Goal: Communication & Community: Answer question/provide support

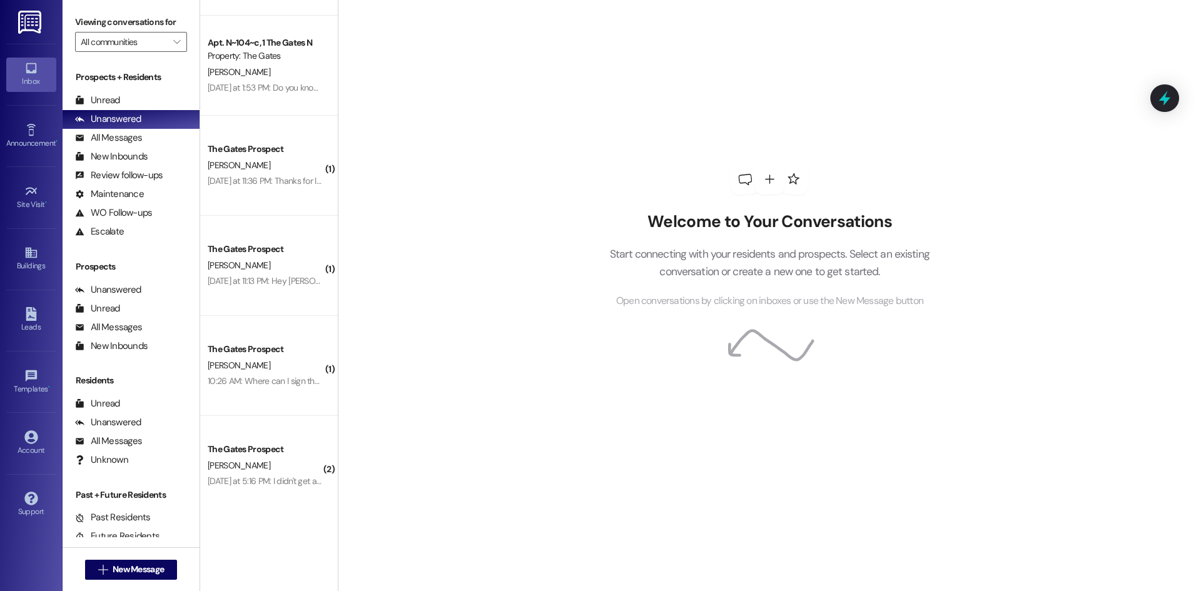
scroll to position [999, 0]
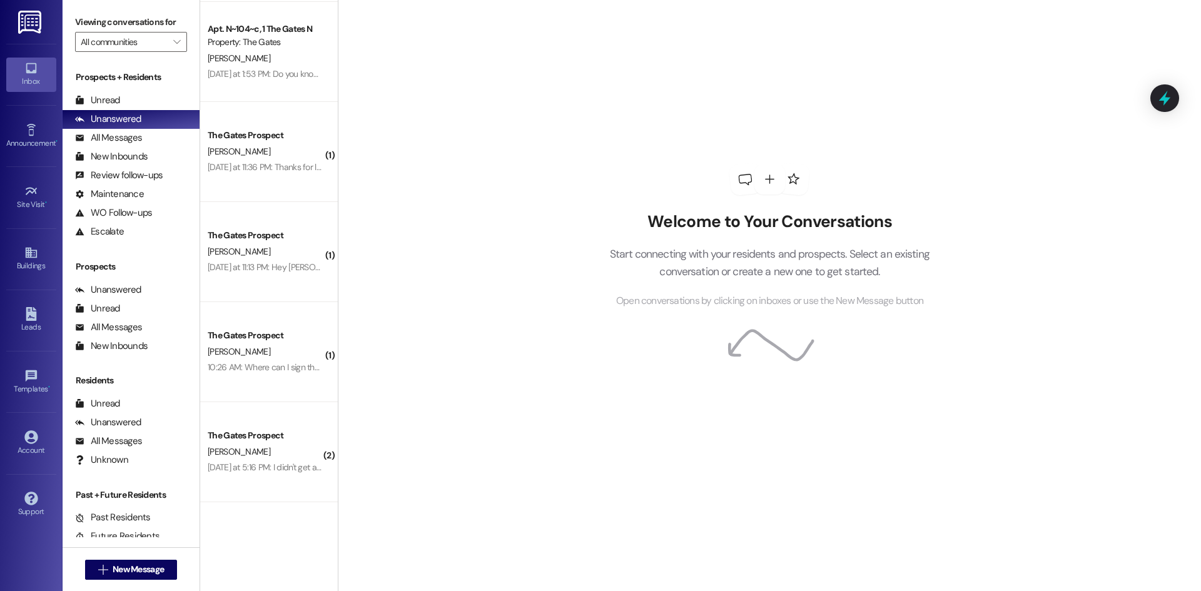
click at [142, 580] on div " New Message" at bounding box center [131, 569] width 93 height 31
click at [146, 569] on span "New Message" at bounding box center [138, 569] width 51 height 13
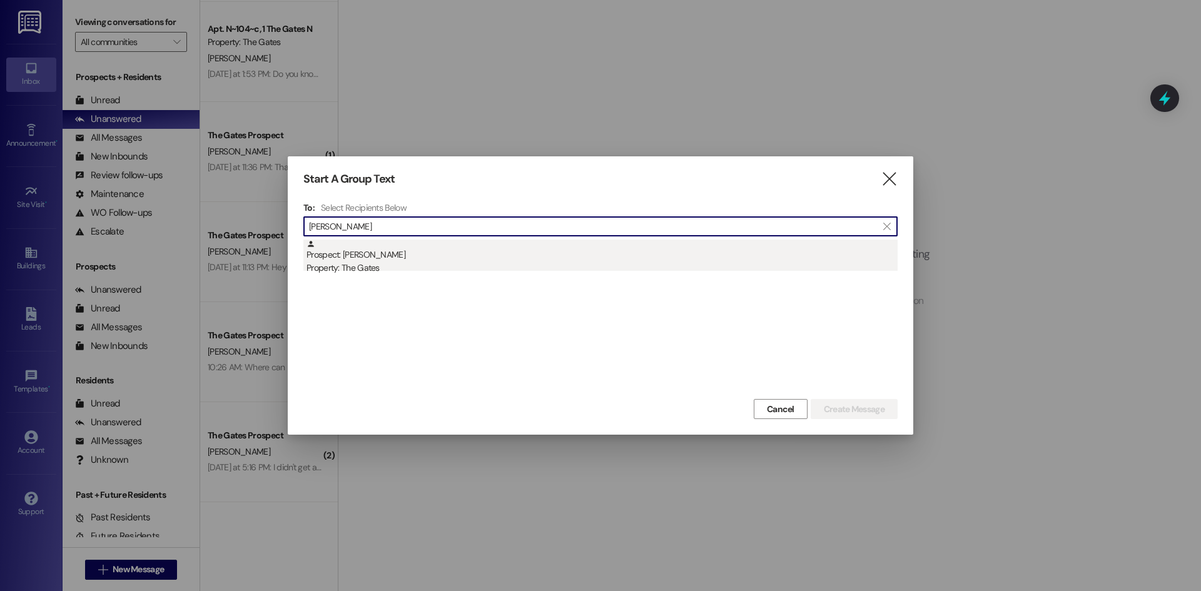
type input "[PERSON_NAME]"
click at [350, 248] on div "Prospect: [PERSON_NAME] Property: The Gates" at bounding box center [602, 258] width 591 height 36
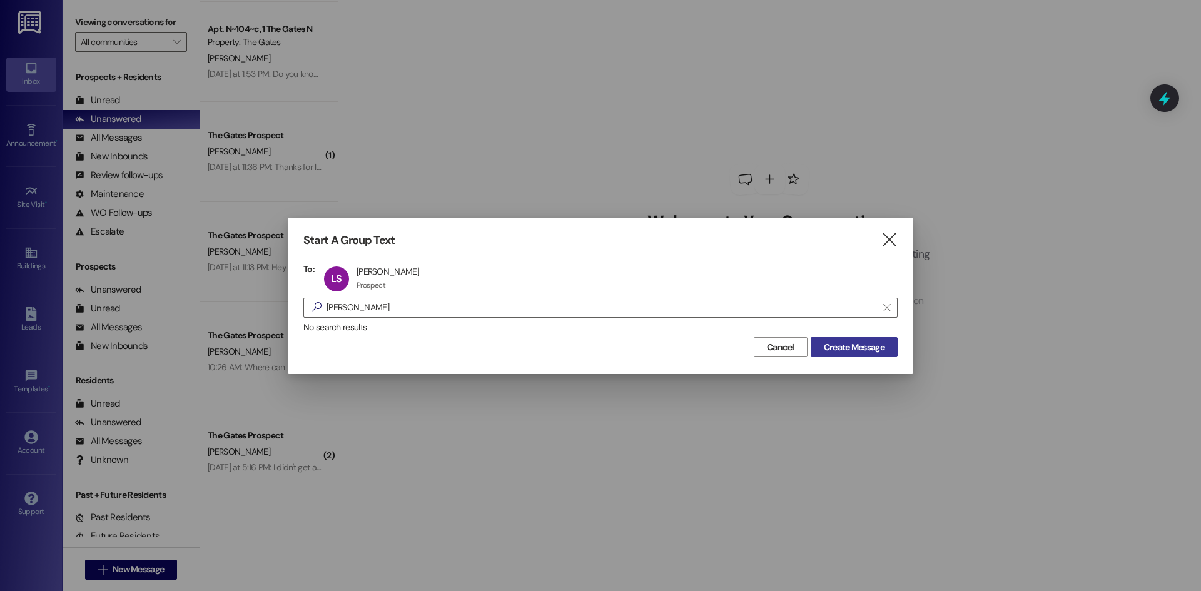
click at [859, 344] on span "Create Message" at bounding box center [854, 347] width 61 height 13
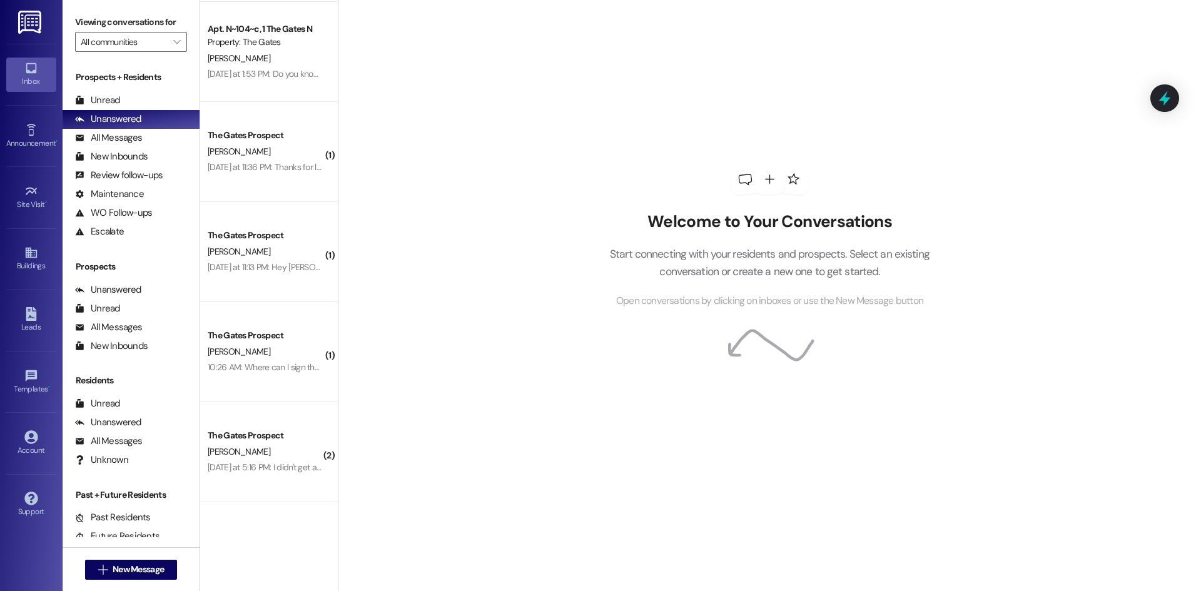
click at [867, 352] on div "Welcome to Your Conversations Start connecting with your residents and prospect…" at bounding box center [769, 236] width 375 height 473
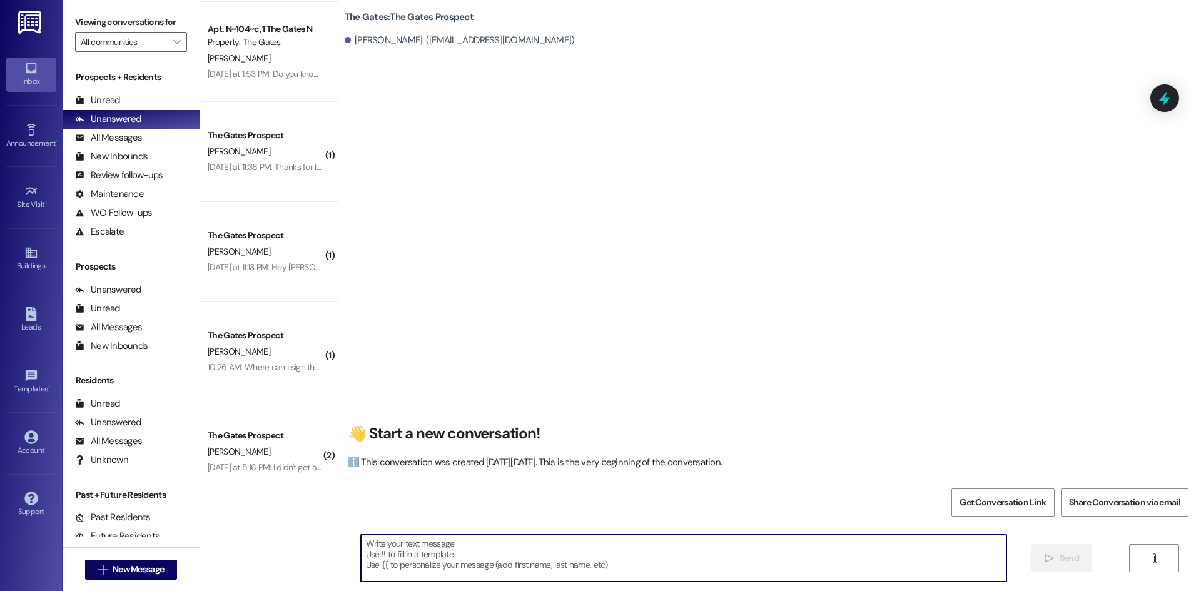
click at [487, 551] on textarea at bounding box center [684, 558] width 646 height 47
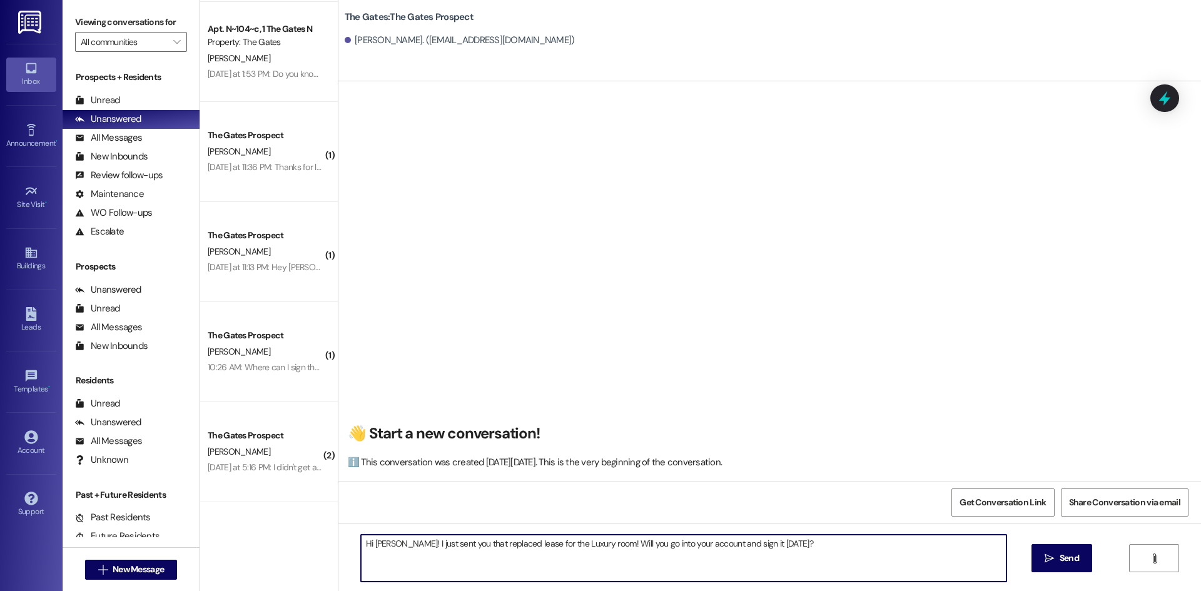
type textarea "Hi [PERSON_NAME]! I just sent you that replaced lease for the Luxury room! Will…"
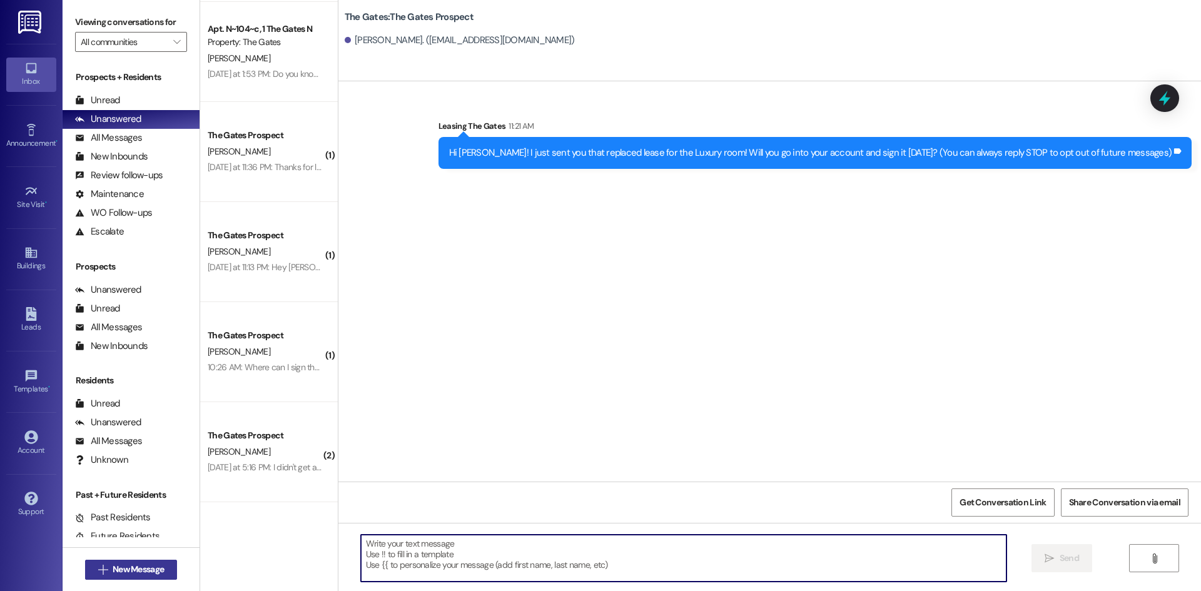
click at [111, 563] on button " New Message" at bounding box center [131, 570] width 93 height 20
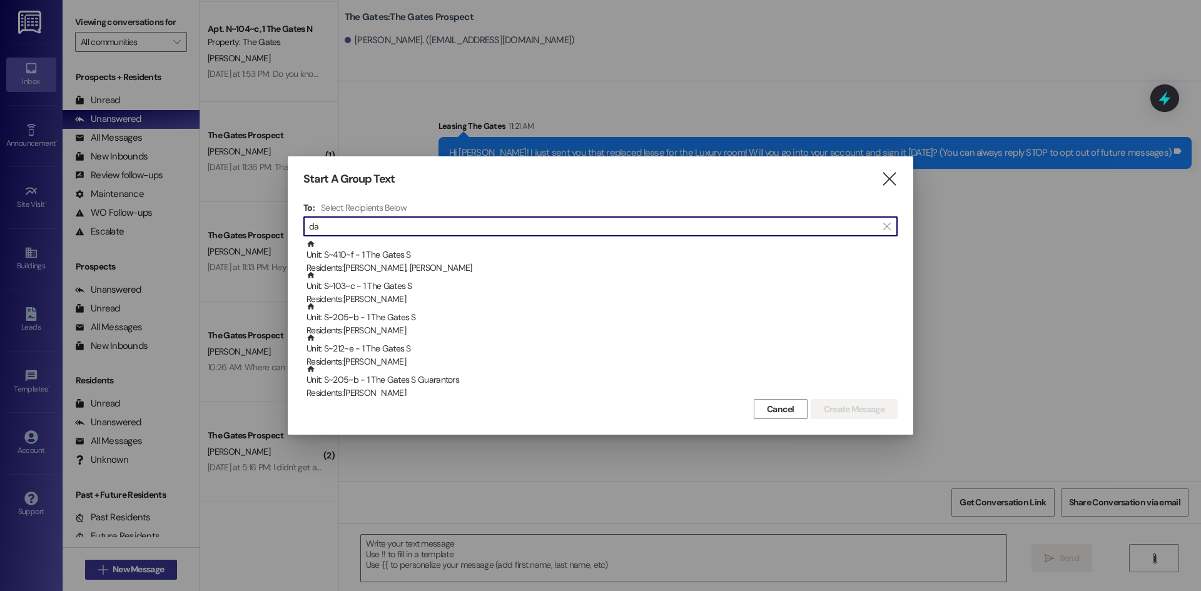
type input "d"
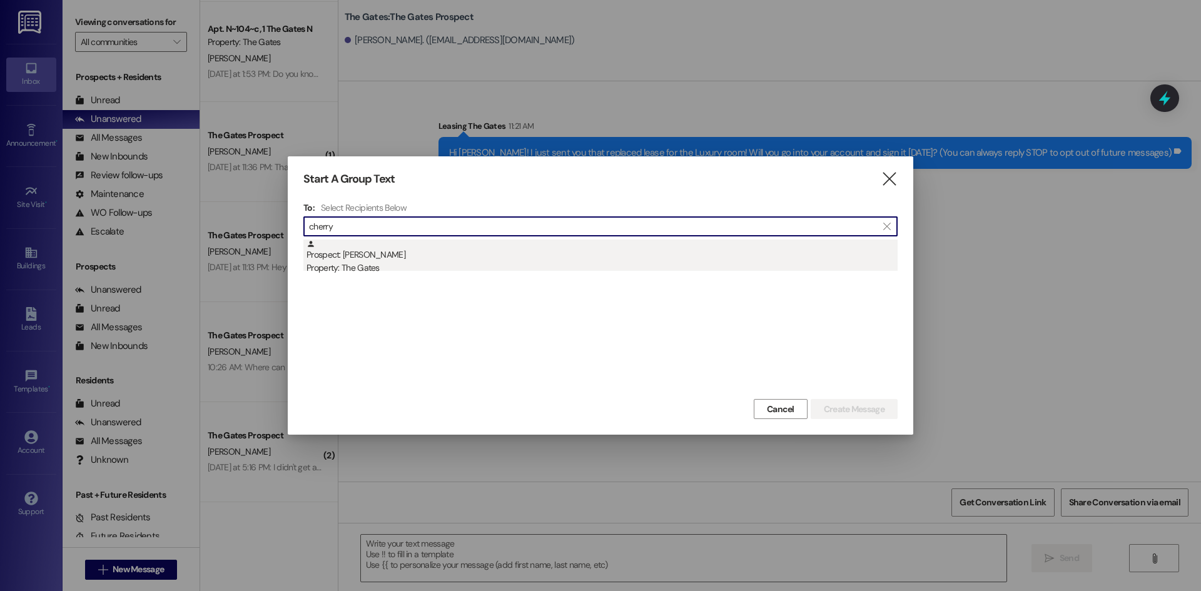
type input "cherry"
click at [399, 259] on div "Prospect: [PERSON_NAME] Property: The Gates" at bounding box center [602, 258] width 591 height 36
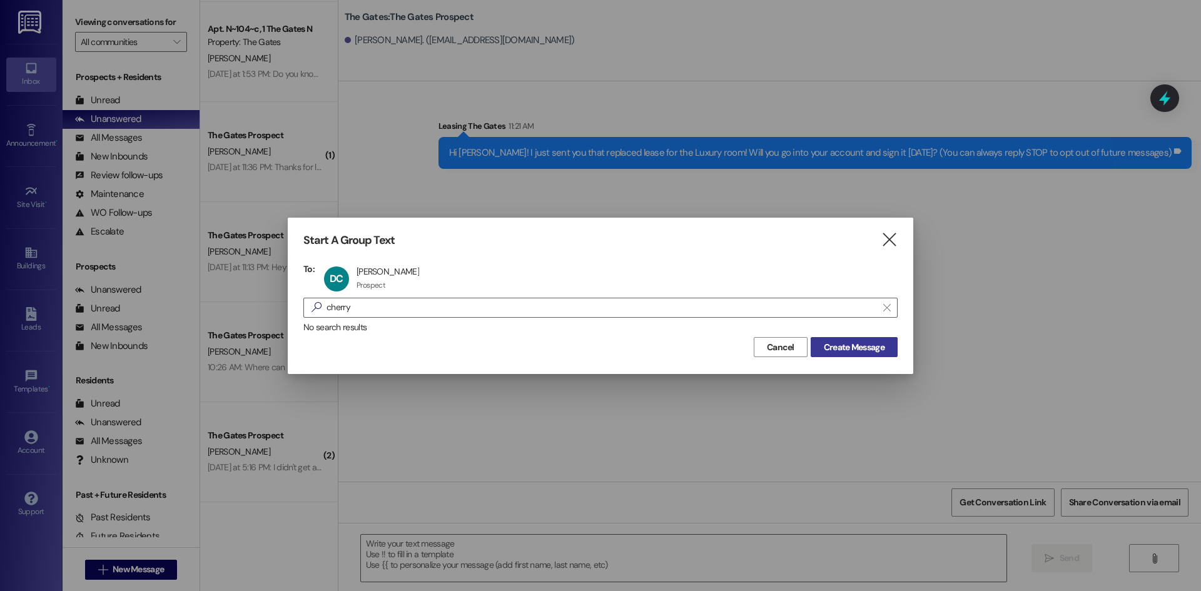
click at [874, 344] on span "Create Message" at bounding box center [854, 347] width 61 height 13
click at [894, 239] on icon "" at bounding box center [889, 239] width 17 height 13
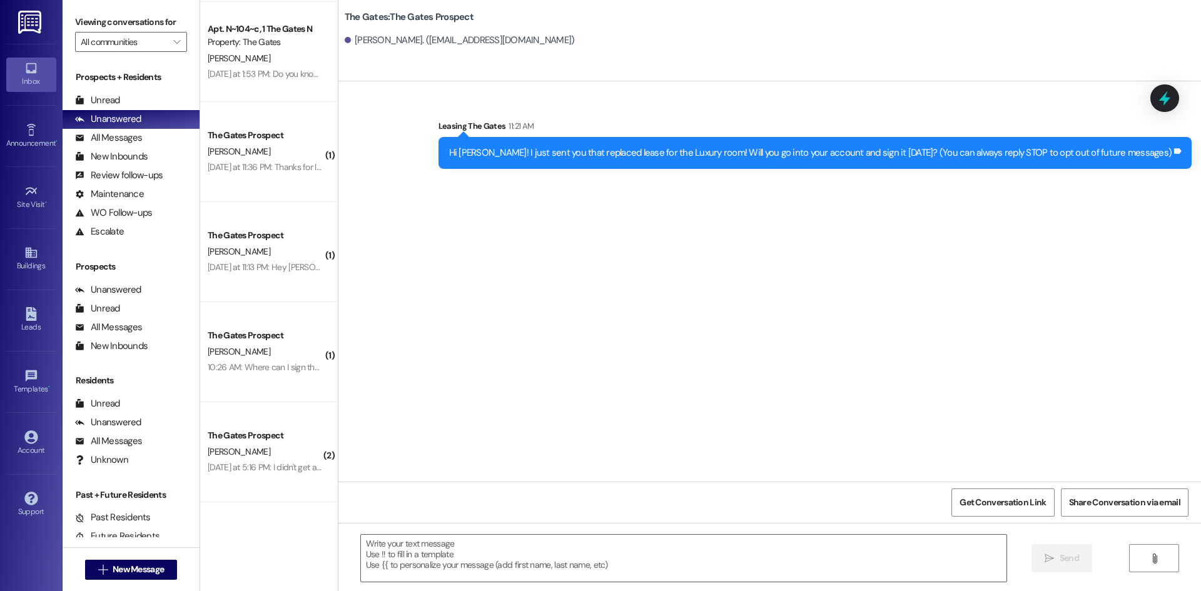
click at [125, 582] on div " New Message" at bounding box center [131, 569] width 93 height 31
click at [136, 574] on span "New Message" at bounding box center [138, 569] width 51 height 13
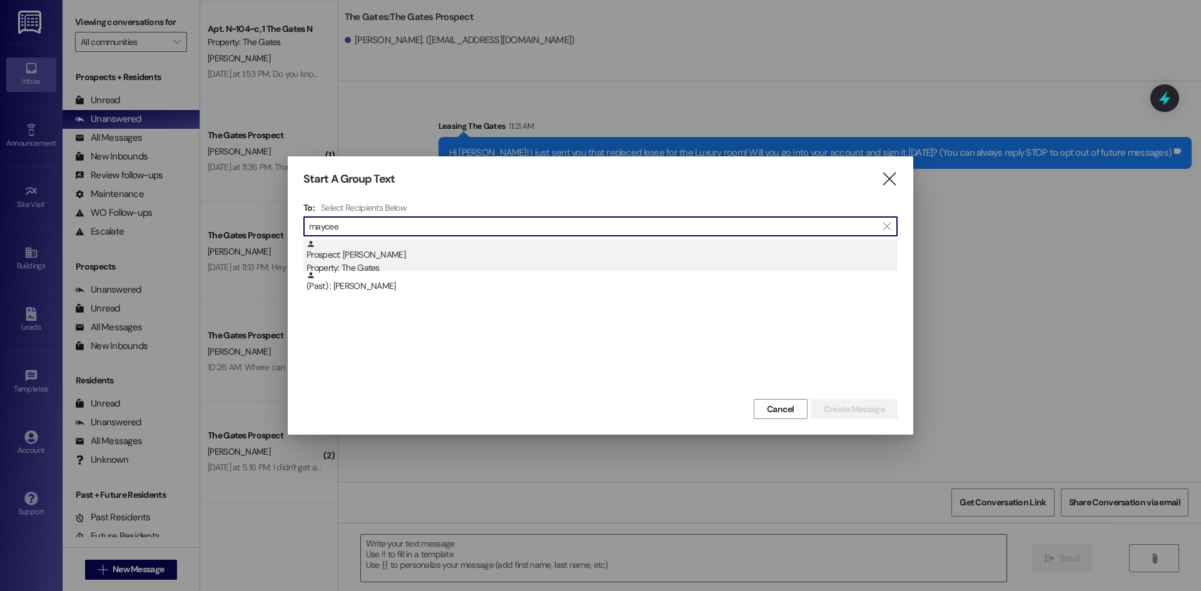
type input "maycee"
click at [428, 260] on div "Prospect: [PERSON_NAME] Property: The Gates" at bounding box center [602, 258] width 591 height 36
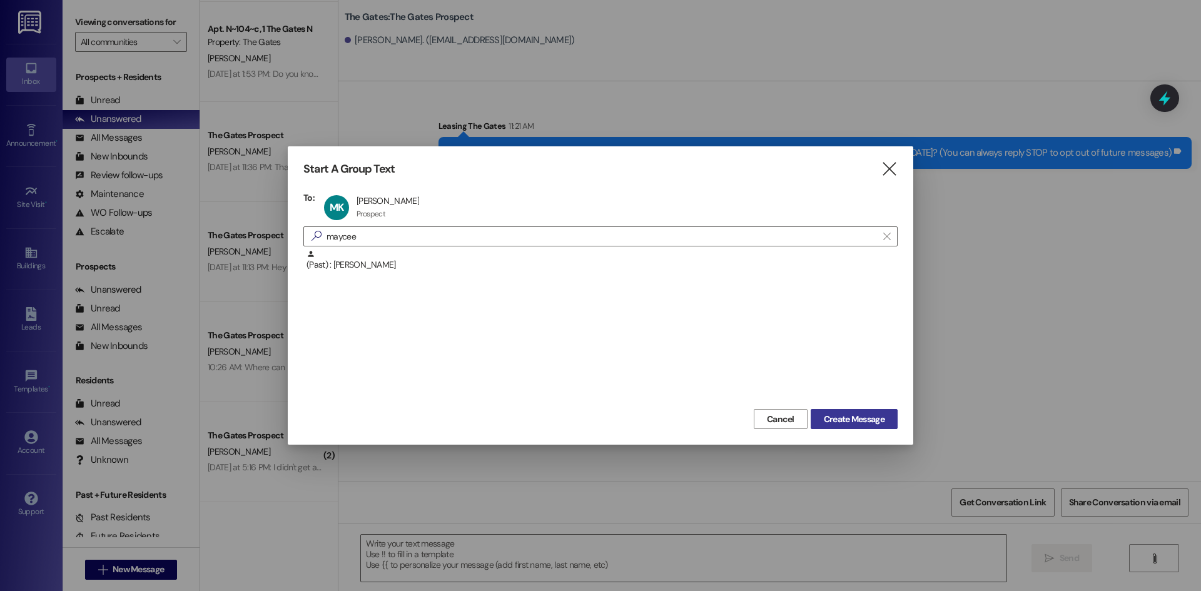
click at [866, 419] on span "Create Message" at bounding box center [854, 419] width 61 height 13
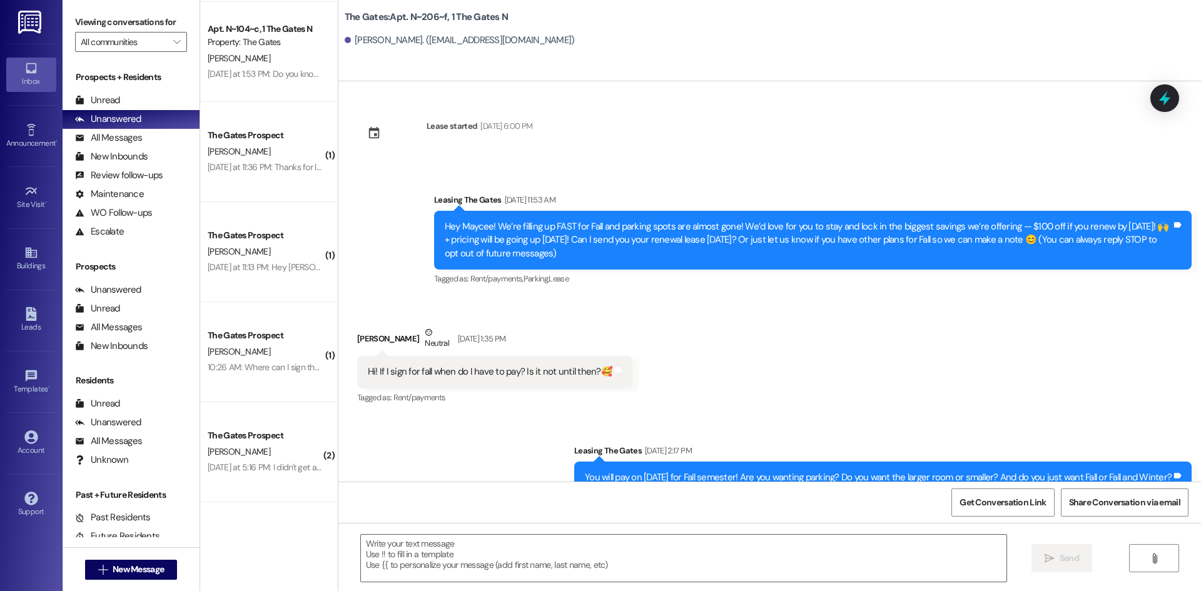
scroll to position [10894, 0]
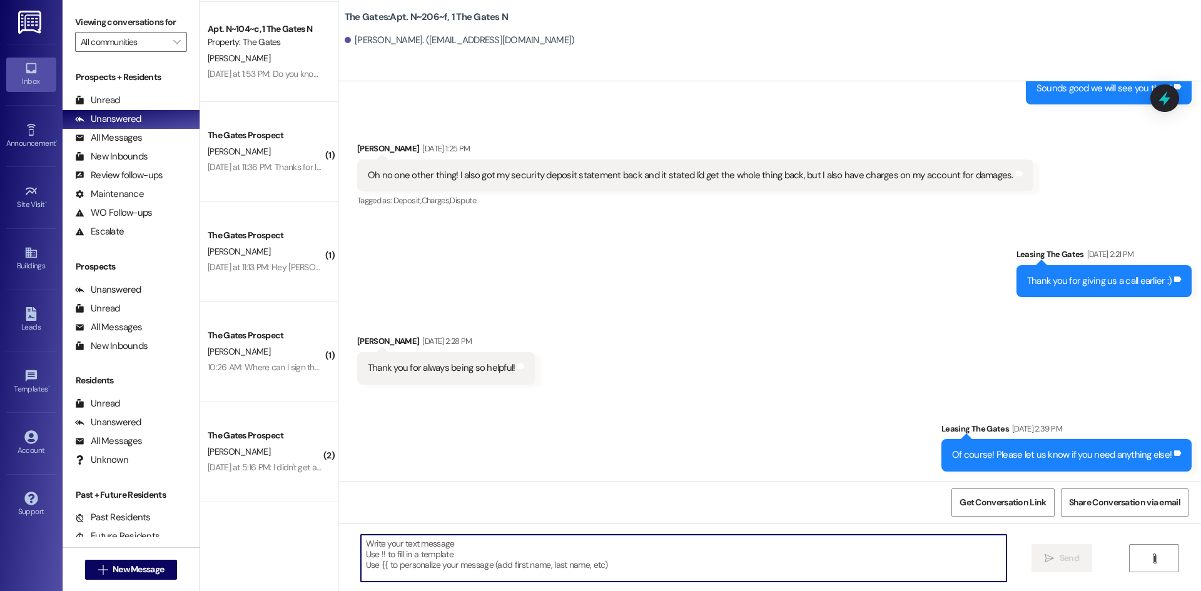
click at [547, 555] on textarea at bounding box center [684, 558] width 646 height 47
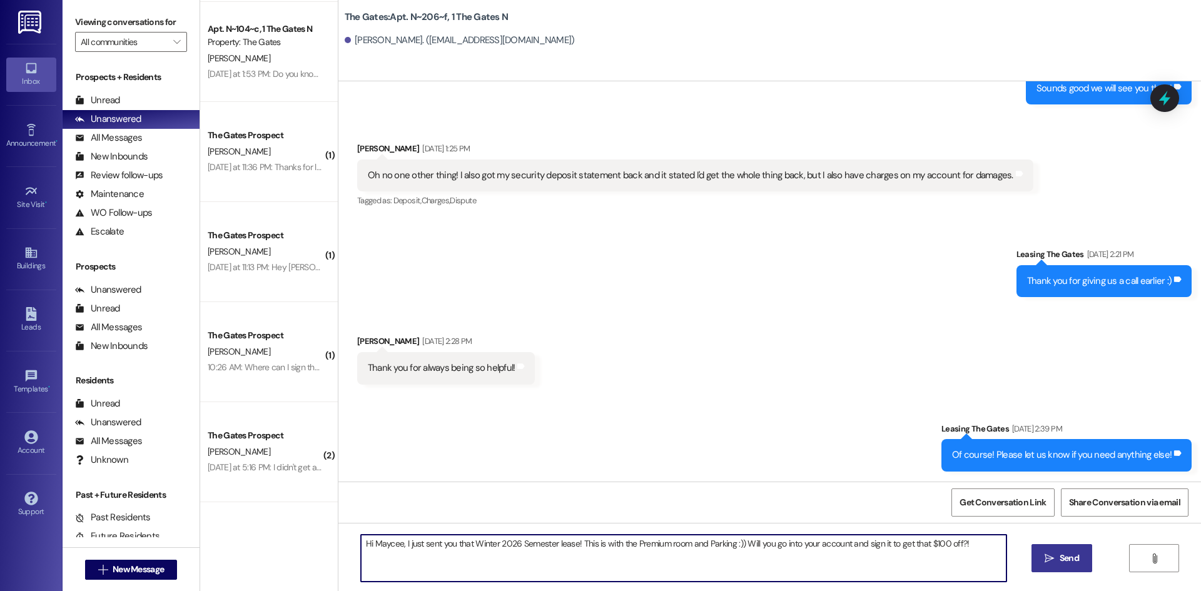
type textarea "Hi Maycee, I just sent you that Winter 2026 Semester lease! This is with the Pr…"
click at [1060, 561] on span "Send" at bounding box center [1069, 558] width 19 height 13
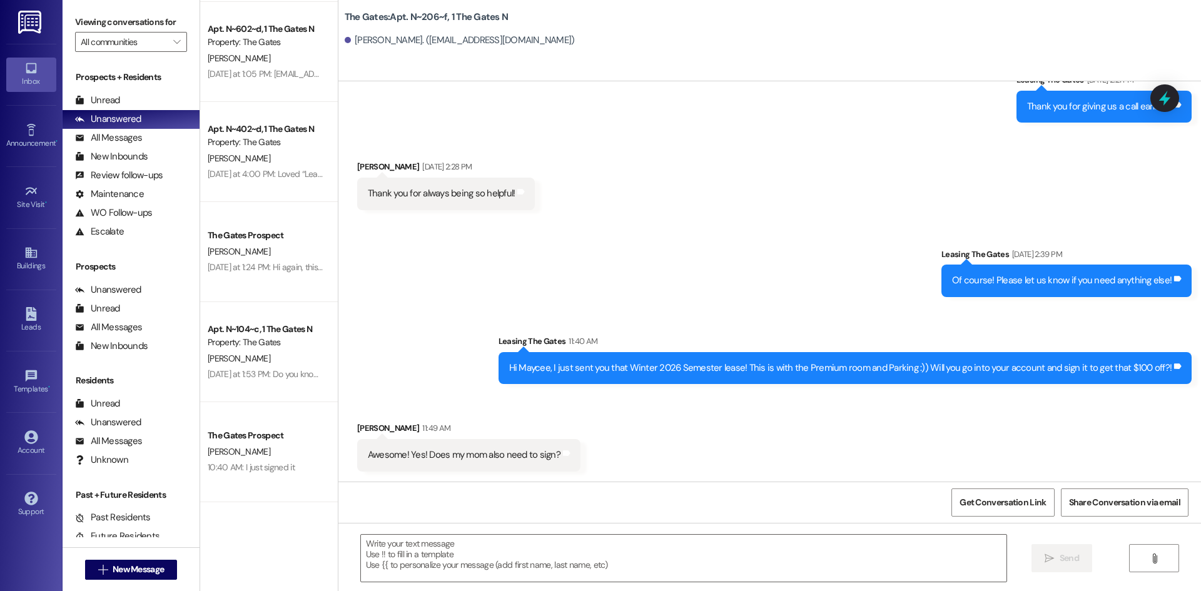
scroll to position [298, 0]
